Goal: Task Accomplishment & Management: Complete application form

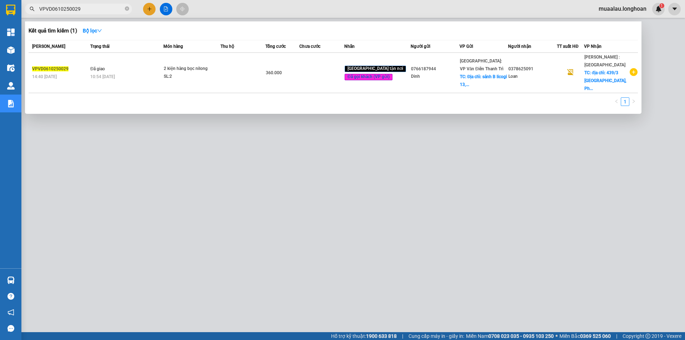
click at [99, 7] on input "VPVD0610250029" at bounding box center [81, 9] width 84 height 8
paste input "8"
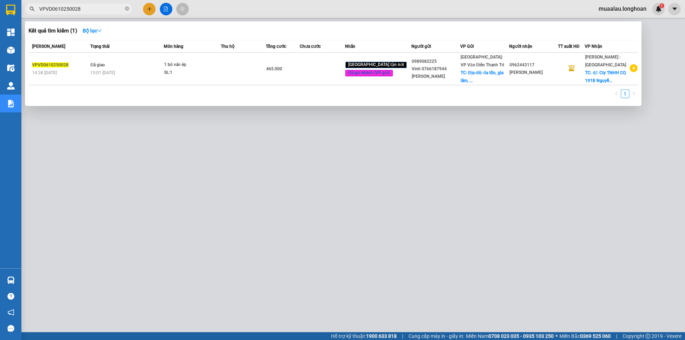
click at [88, 9] on input "VPVD0610250028" at bounding box center [81, 9] width 84 height 8
paste input "KQ1211"
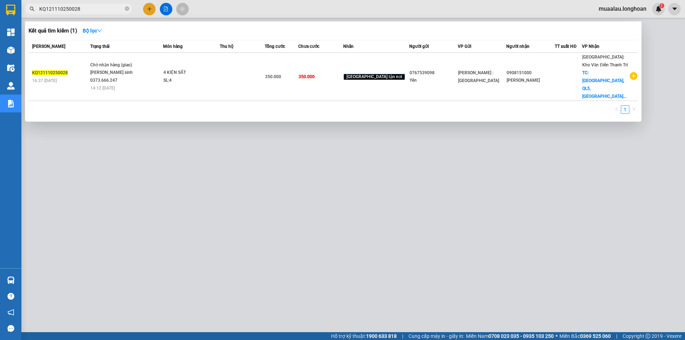
click at [125, 170] on div at bounding box center [342, 170] width 685 height 340
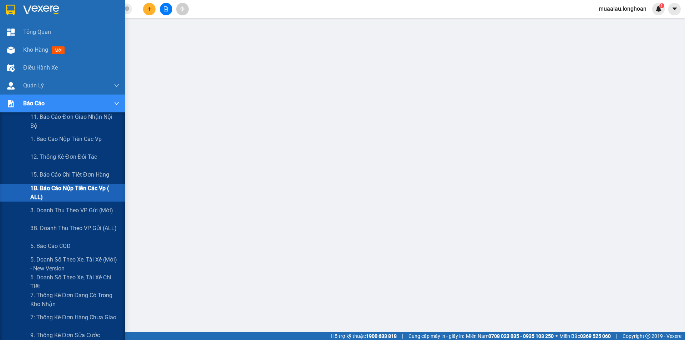
click at [70, 189] on span "1B. Báo cáo nộp tiền các vp ( ALL)" at bounding box center [74, 193] width 89 height 18
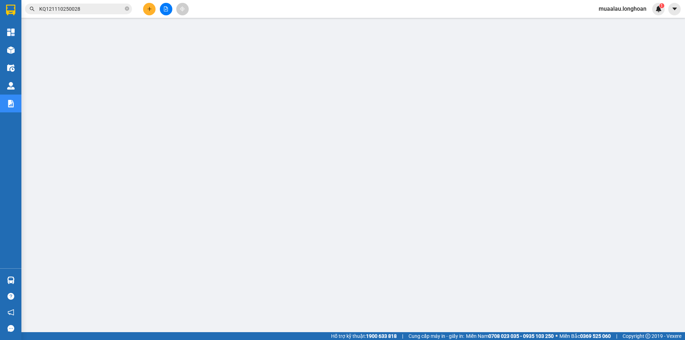
click at [90, 11] on input "KQ121110250028" at bounding box center [81, 9] width 84 height 8
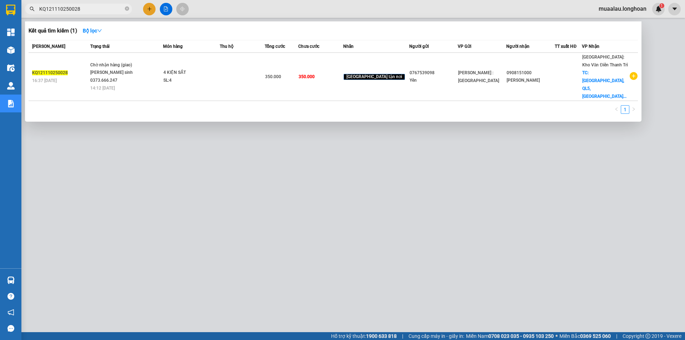
click at [90, 11] on input "KQ121110250028" at bounding box center [81, 9] width 84 height 8
paste input "BXPN1110250004"
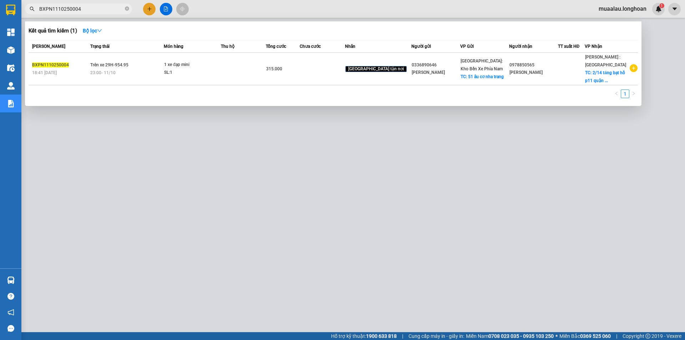
click at [87, 7] on input "BXPN1110250004" at bounding box center [81, 9] width 84 height 8
paste input "VPMD2008250006"
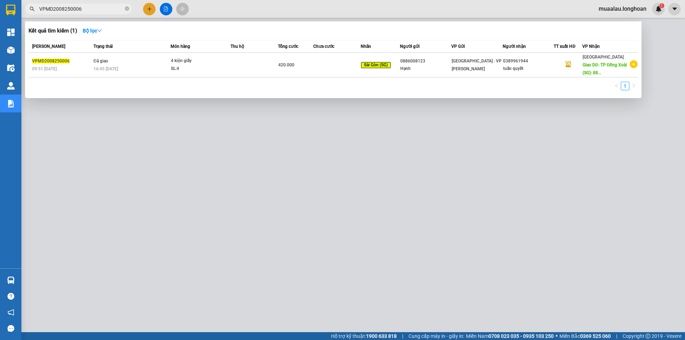
click at [80, 7] on input "VPMD2008250006" at bounding box center [81, 9] width 84 height 8
paste input "HNHD0210250071"
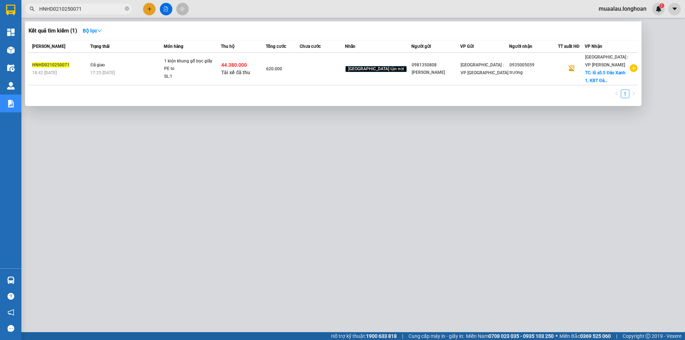
click at [80, 9] on input "HNHD0210250071" at bounding box center [81, 9] width 84 height 8
paste input "VPVD0210250019"
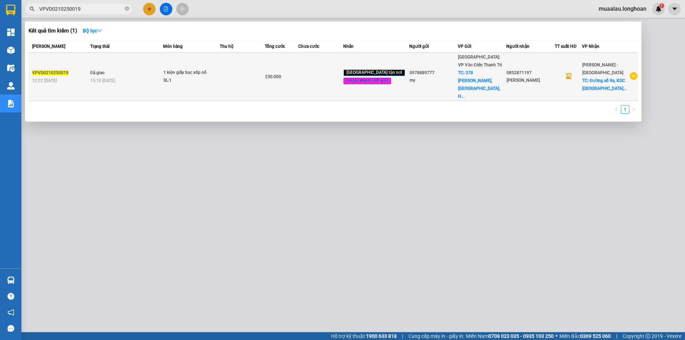
type input "VPVD0210250019"
click at [79, 77] on div "12:22 [DATE]" at bounding box center [60, 81] width 56 height 8
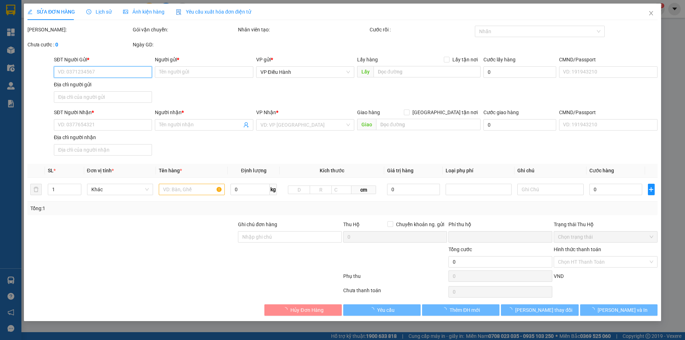
type input "0978889777"
type input "my"
checkbox input "true"
type input "378 [PERSON_NAME], [GEOGRAPHIC_DATA], [GEOGRAPHIC_DATA]. [GEOGRAPHIC_DATA]"
type input "50.000"
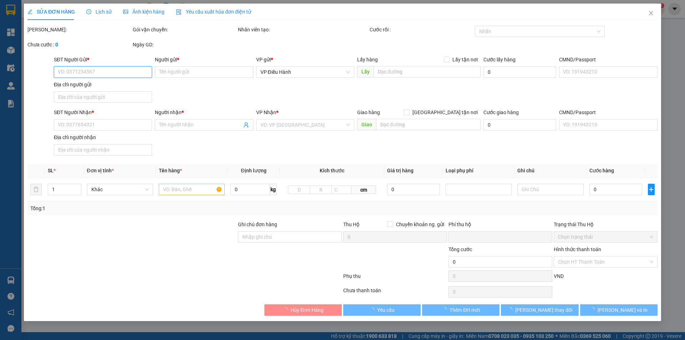
type input "0852871197"
type input "[PERSON_NAME]"
checkbox input "true"
type input "Đường số 9a, KDC [GEOGRAPHIC_DATA]. [GEOGRAPHIC_DATA]. [GEOGRAPHIC_DATA]"
type input "nhận nguyên kiện,giao nguyên kiện,bể vỡ khồng đền, XIN NHẸ TAY"
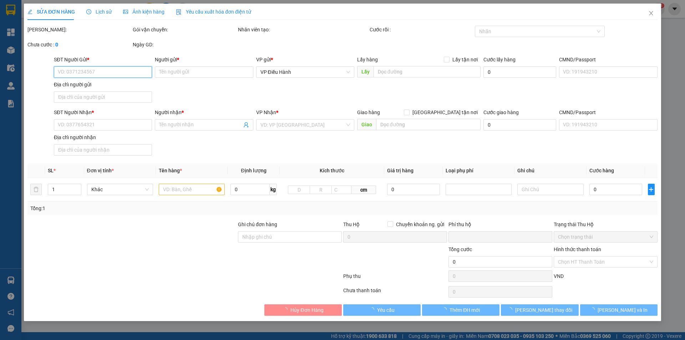
type input "0"
type input "230.000"
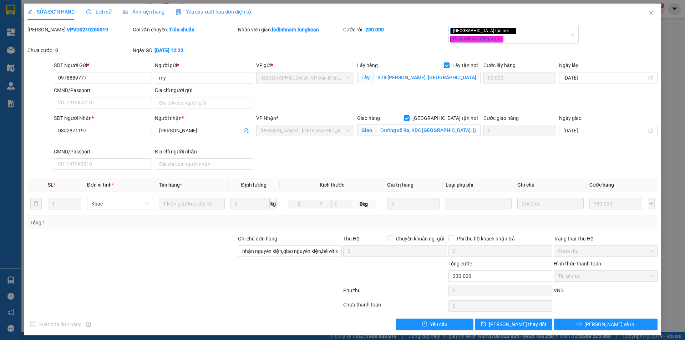
click at [104, 12] on span "Lịch sử" at bounding box center [98, 12] width 25 height 6
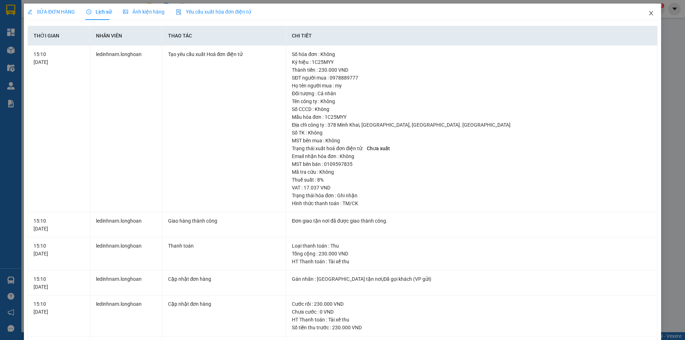
click at [649, 15] on icon "close" at bounding box center [651, 13] width 4 height 4
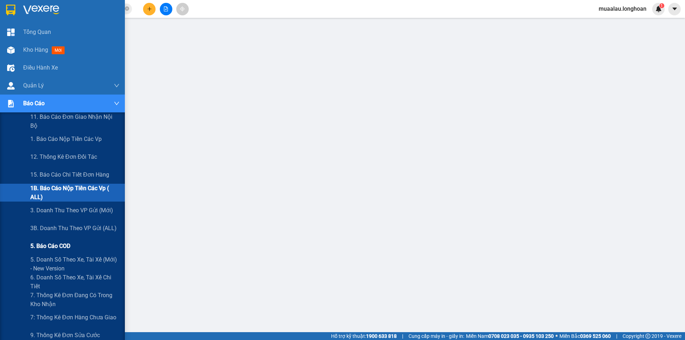
click at [63, 245] on span "5. Báo cáo COD" at bounding box center [50, 245] width 40 height 9
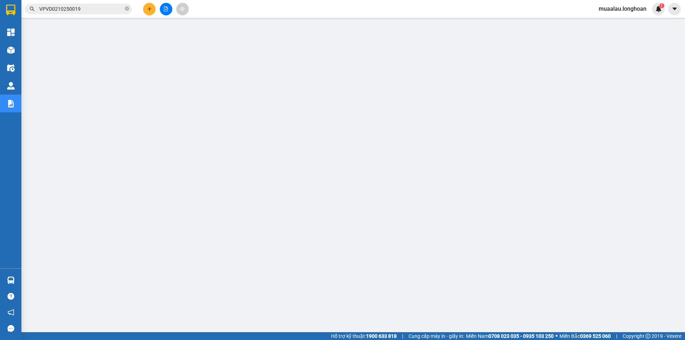
click at [87, 8] on input "VPVD0210250019" at bounding box center [81, 9] width 84 height 8
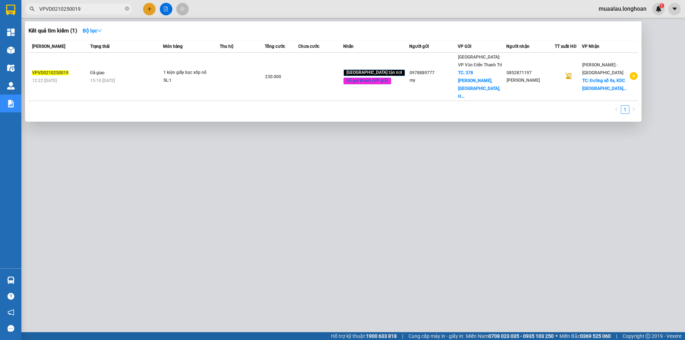
click at [87, 8] on input "VPVD0210250019" at bounding box center [81, 9] width 84 height 8
paste input "KQ122409250015"
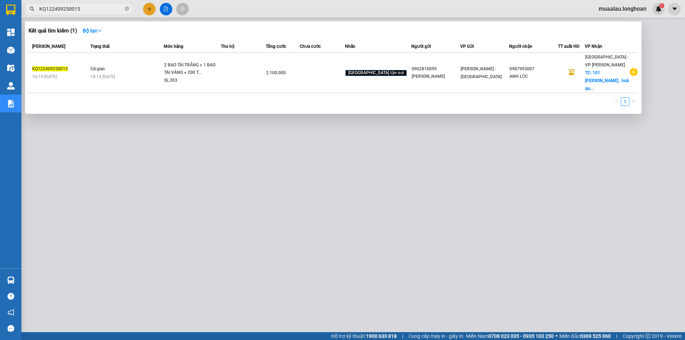
click at [86, 9] on input "KQ122409250015" at bounding box center [81, 9] width 84 height 8
paste input "DNTK2909250013"
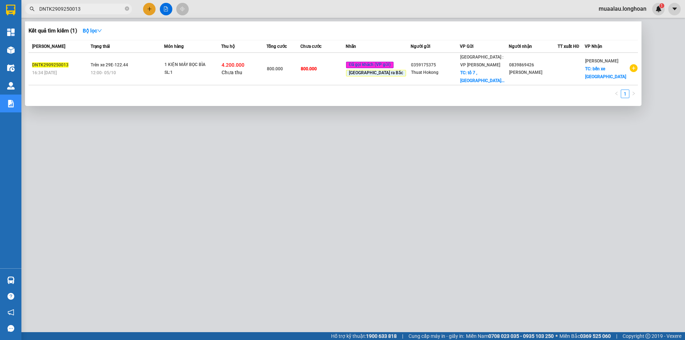
type input "DNTK2909250013"
click at [289, 293] on div at bounding box center [342, 170] width 685 height 340
